Goal: Information Seeking & Learning: Learn about a topic

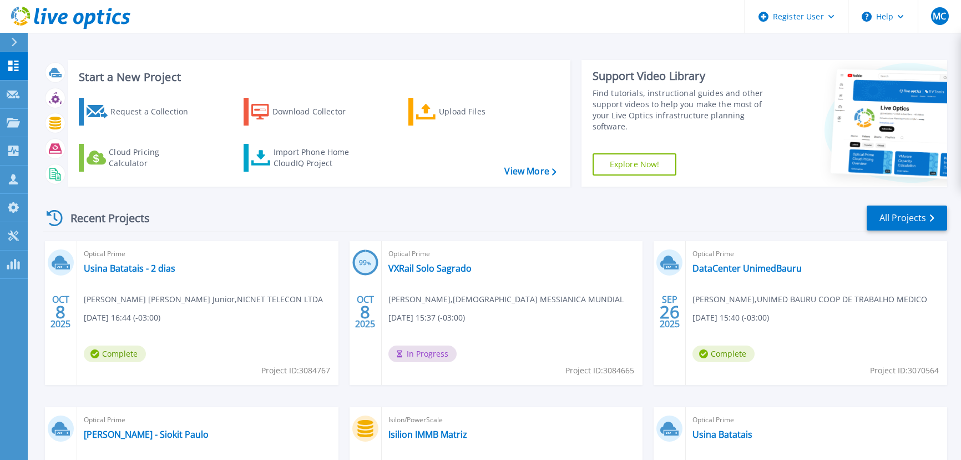
scroll to position [151, 0]
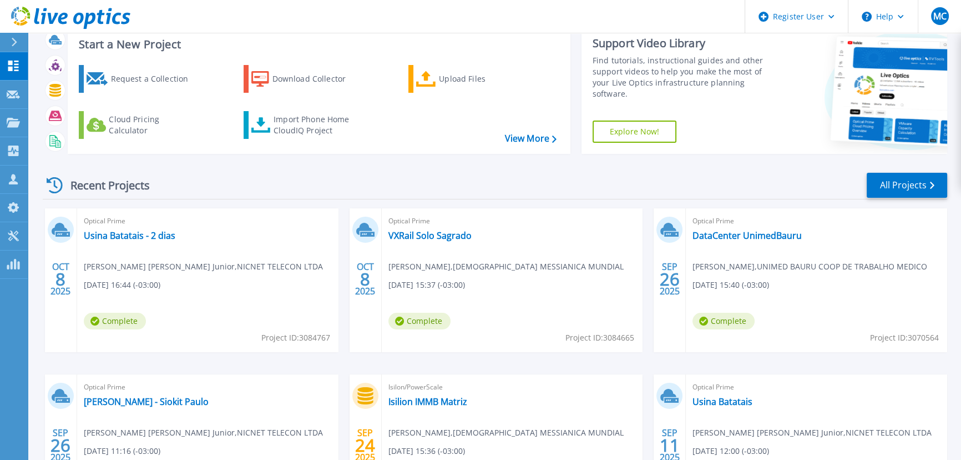
scroll to position [50, 0]
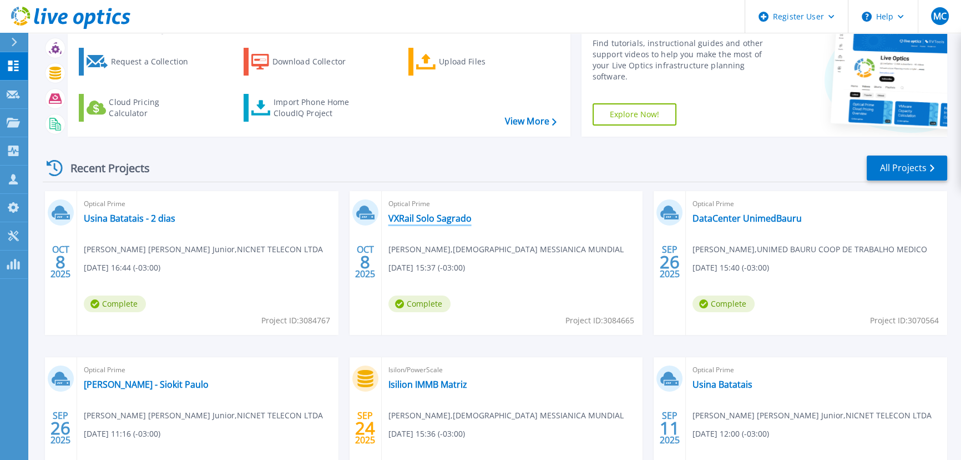
click at [415, 219] on link "VXRail Solo Sagrado" at bounding box center [430, 218] width 83 height 11
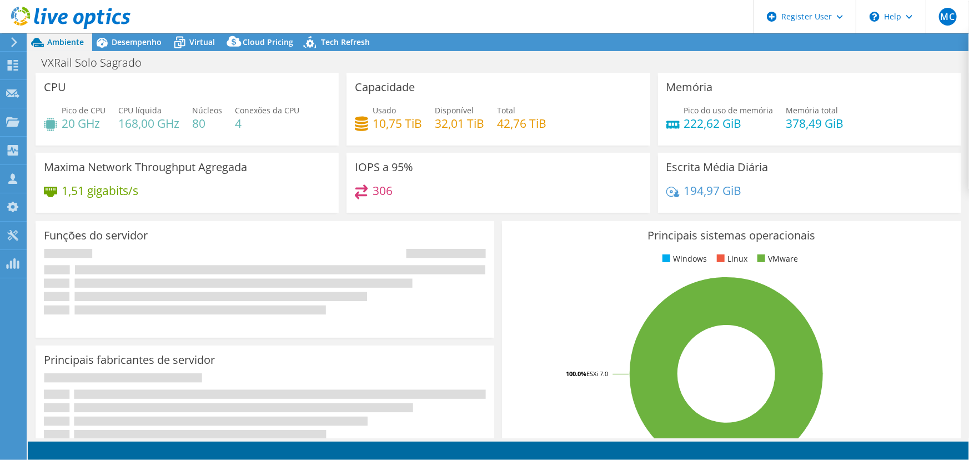
select select "USD"
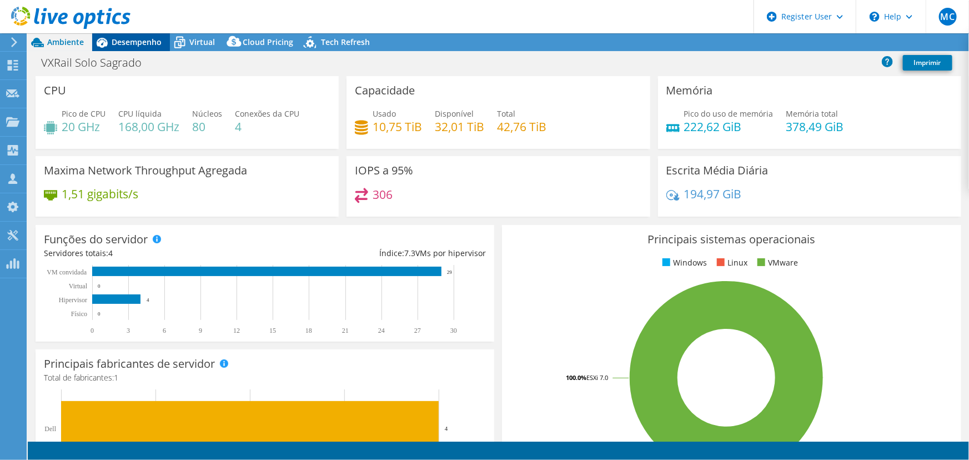
click at [133, 41] on span "Desempenho" at bounding box center [137, 42] width 50 height 11
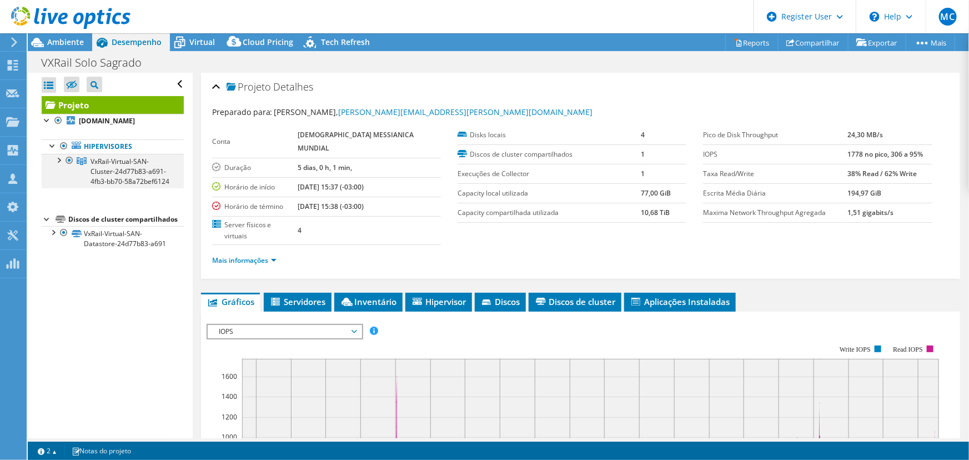
click at [60, 157] on div at bounding box center [58, 159] width 11 height 11
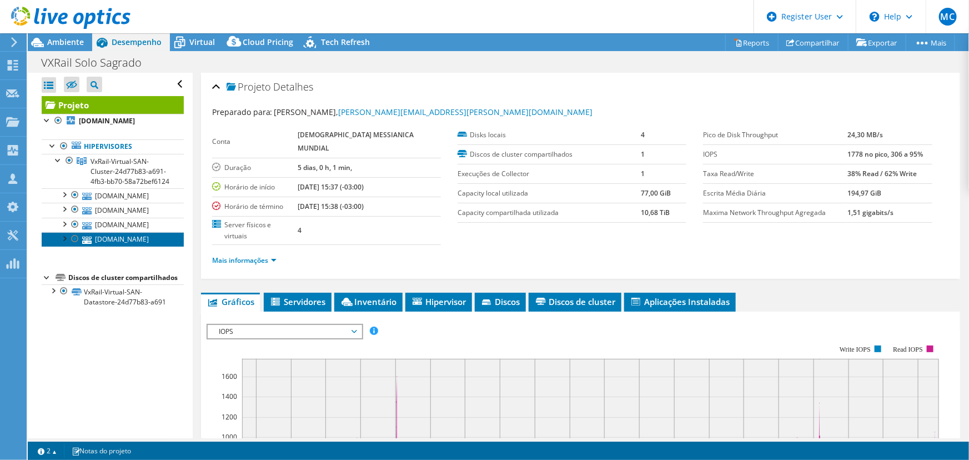
click at [110, 246] on link "xrssg01.messianica.org.br" at bounding box center [113, 239] width 142 height 14
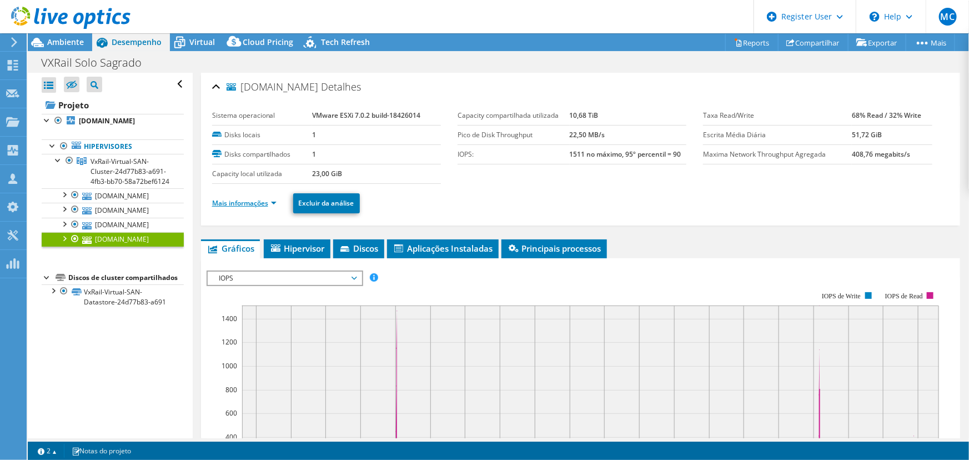
click at [265, 203] on link "Mais informações" at bounding box center [244, 202] width 64 height 9
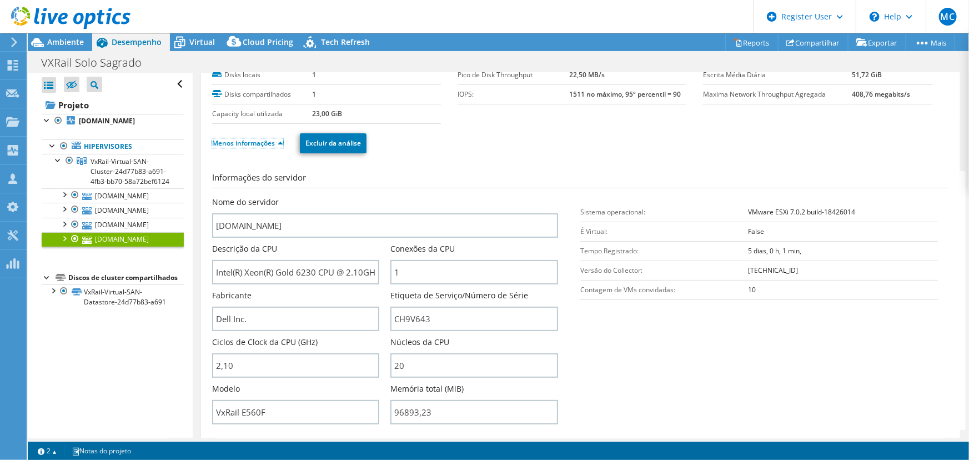
scroll to position [100, 0]
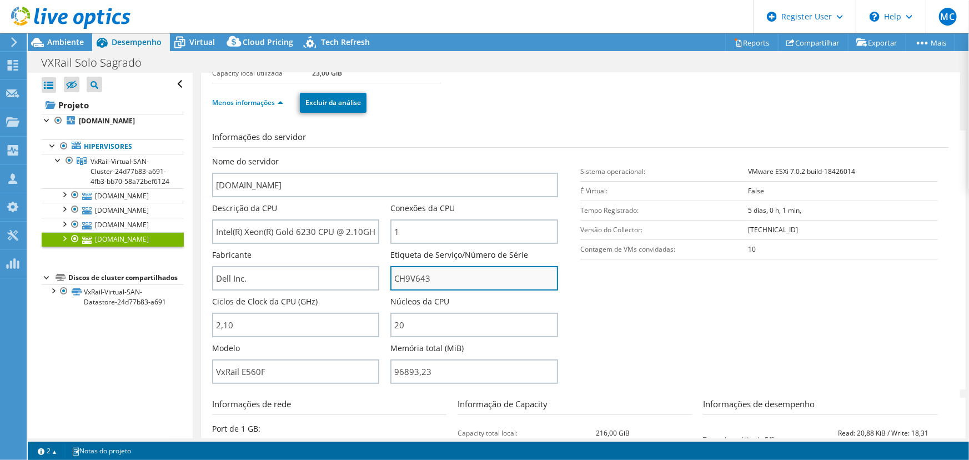
click at [413, 279] on input "CH9V643" at bounding box center [474, 278] width 168 height 24
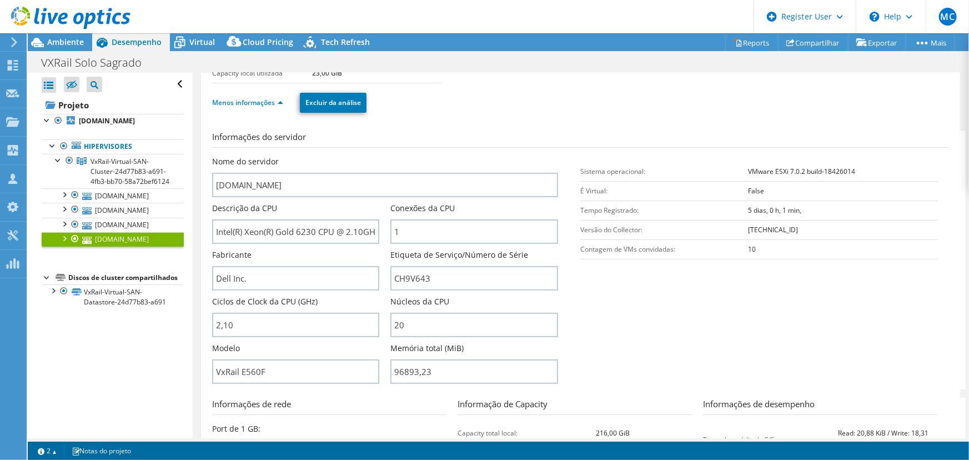
scroll to position [0, 0]
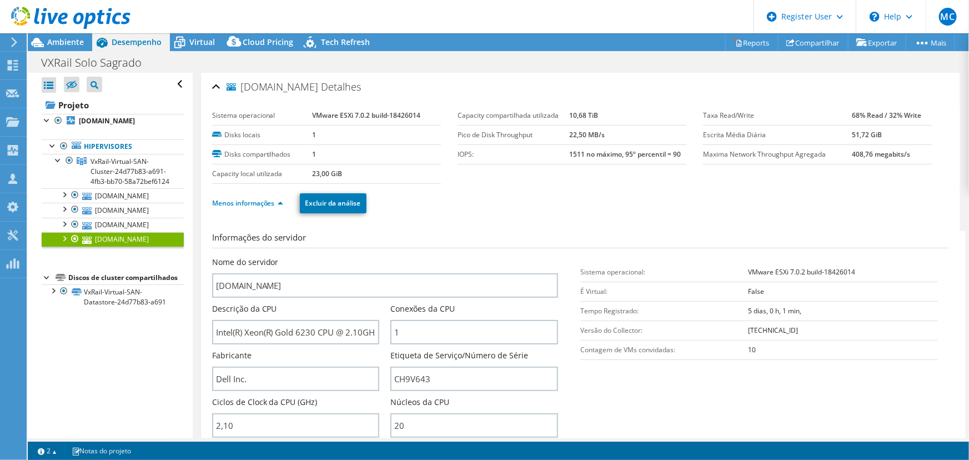
click at [714, 376] on section "Informações do servidor Nome do servidor xrssg01.messianica.org.br Descrição da…" at bounding box center [583, 360] width 742 height 259
click at [950, 20] on span "MC" at bounding box center [948, 17] width 18 height 18
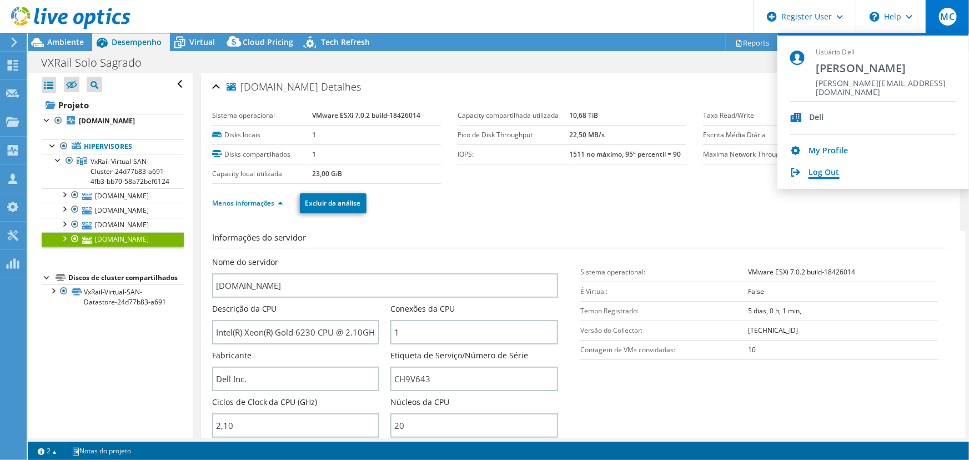
click at [817, 170] on link "Log Out" at bounding box center [823, 173] width 31 height 11
